Goal: Task Accomplishment & Management: Manage account settings

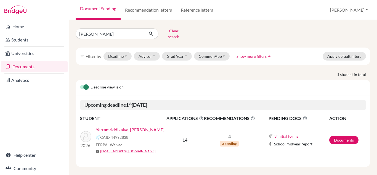
click at [127, 126] on link "Yerramriddikalva, [PERSON_NAME]" at bounding box center [130, 129] width 69 height 7
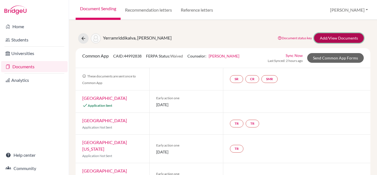
click at [323, 40] on link "Add/View Documents" at bounding box center [339, 38] width 50 height 10
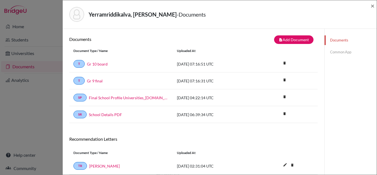
scroll to position [7, 0]
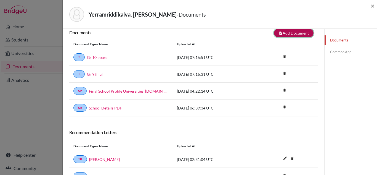
click at [303, 35] on button "note_add Add Document" at bounding box center [294, 33] width 40 height 9
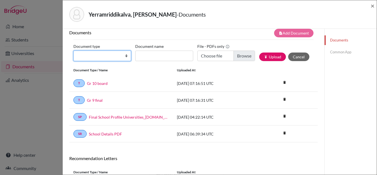
click at [127, 55] on select "Change explanation for Common App reports Counselor recommendation Internationa…" at bounding box center [102, 56] width 58 height 10
select select "2"
click at [73, 51] on select "Change explanation for Common App reports Counselor recommendation Internationa…" at bounding box center [102, 56] width 58 height 10
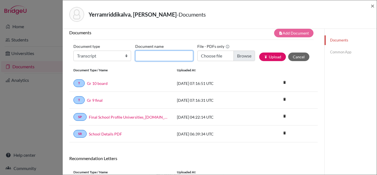
click at [162, 57] on input "Document name" at bounding box center [164, 56] width 58 height 10
type input "Gr 11 AS board"
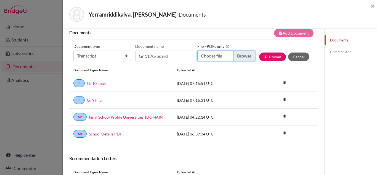
click at [209, 55] on input "Choose file" at bounding box center [227, 56] width 58 height 10
type input "C:\fakepath\[PERSON_NAME] Board.pdf"
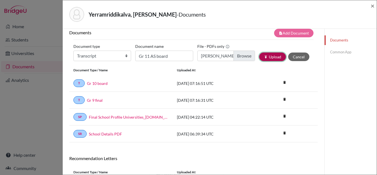
click at [271, 57] on button "publish Upload" at bounding box center [272, 56] width 27 height 9
